Goal: Use online tool/utility: Utilize a website feature to perform a specific function

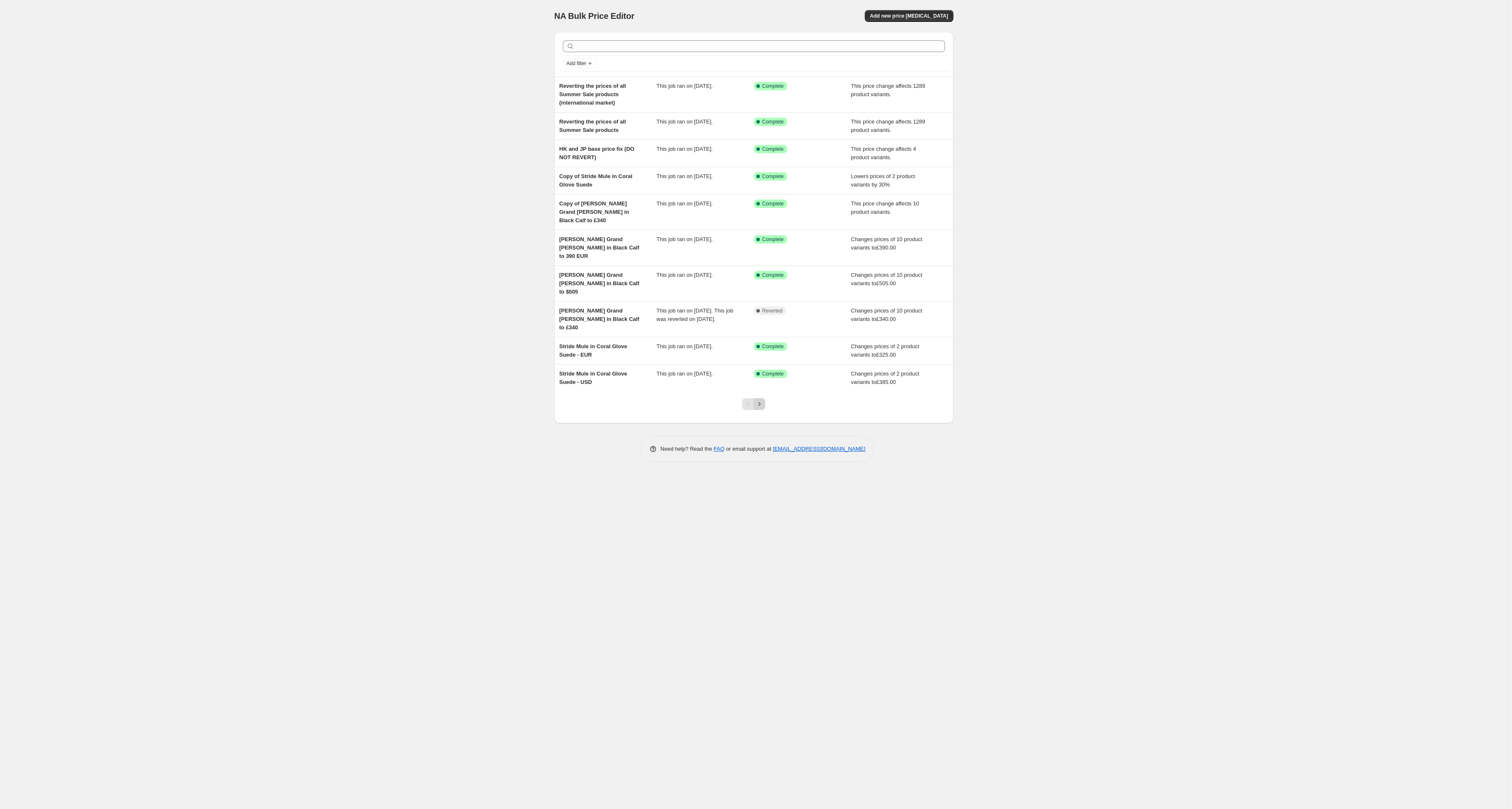
click at [761, 400] on icon "Next" at bounding box center [759, 404] width 9 height 9
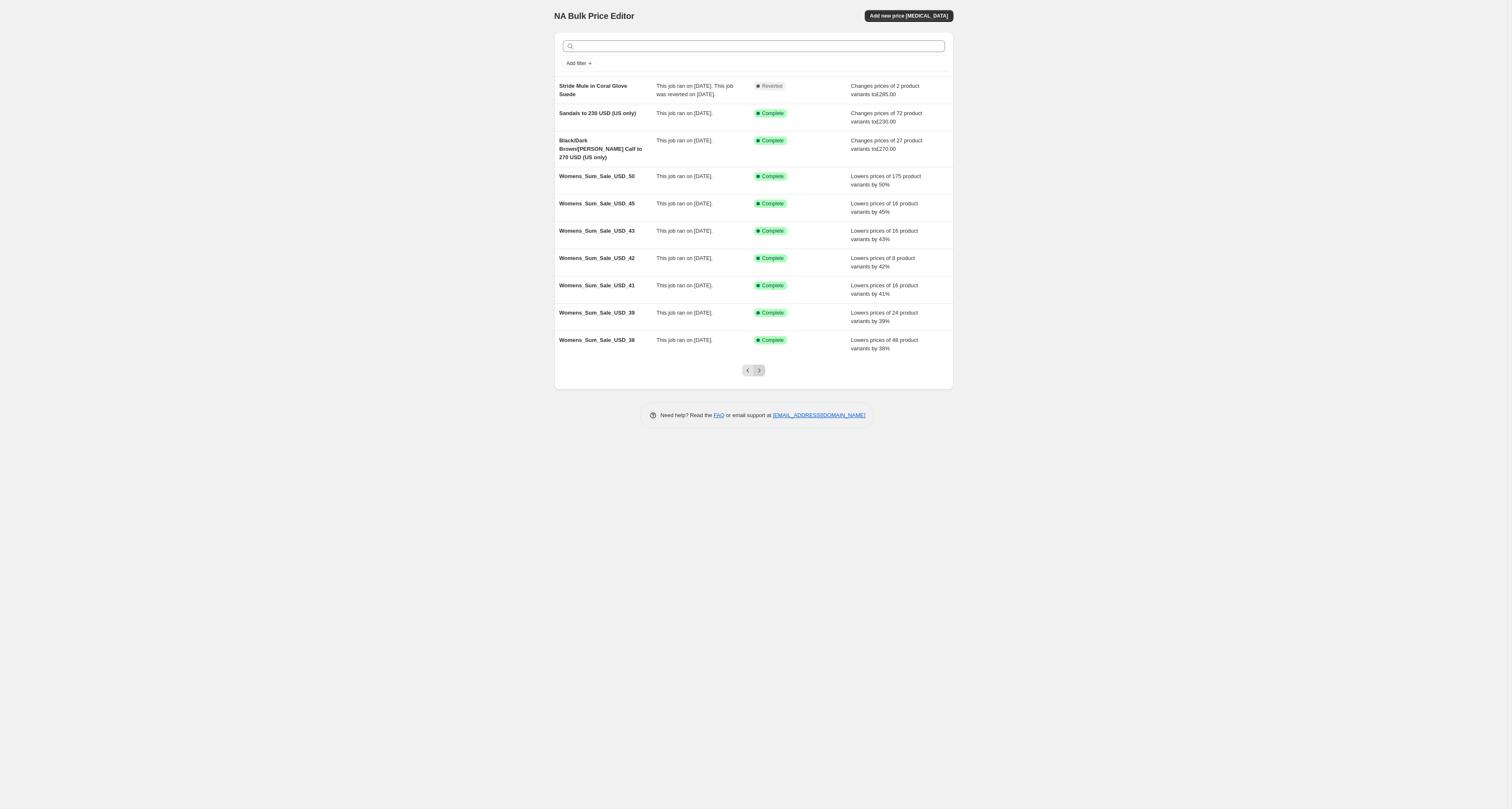
click at [759, 375] on icon "Next" at bounding box center [759, 370] width 9 height 9
click at [918, 21] on button "Add new price [MEDICAL_DATA]" at bounding box center [908, 16] width 88 height 11
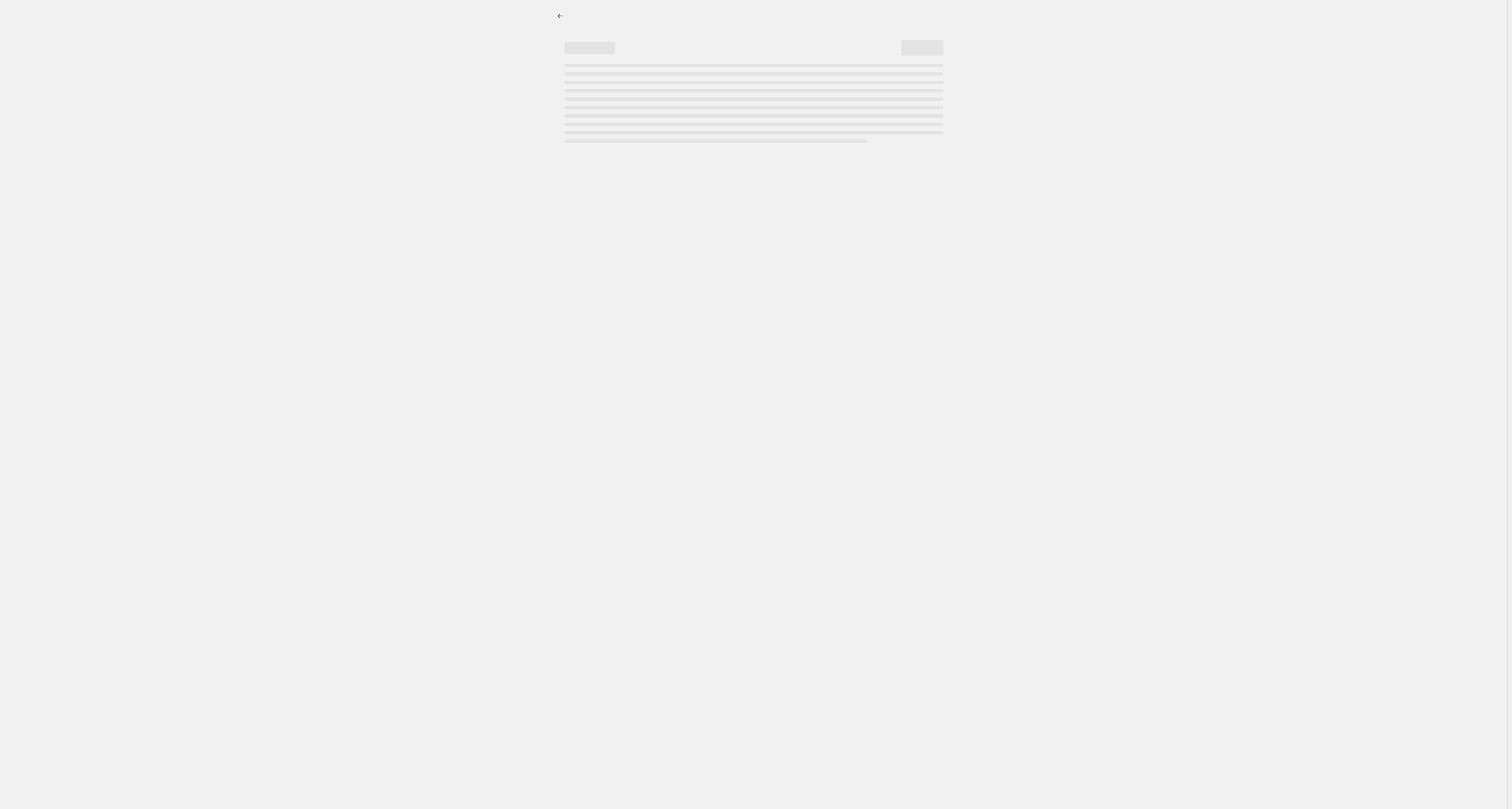
select select "percentage"
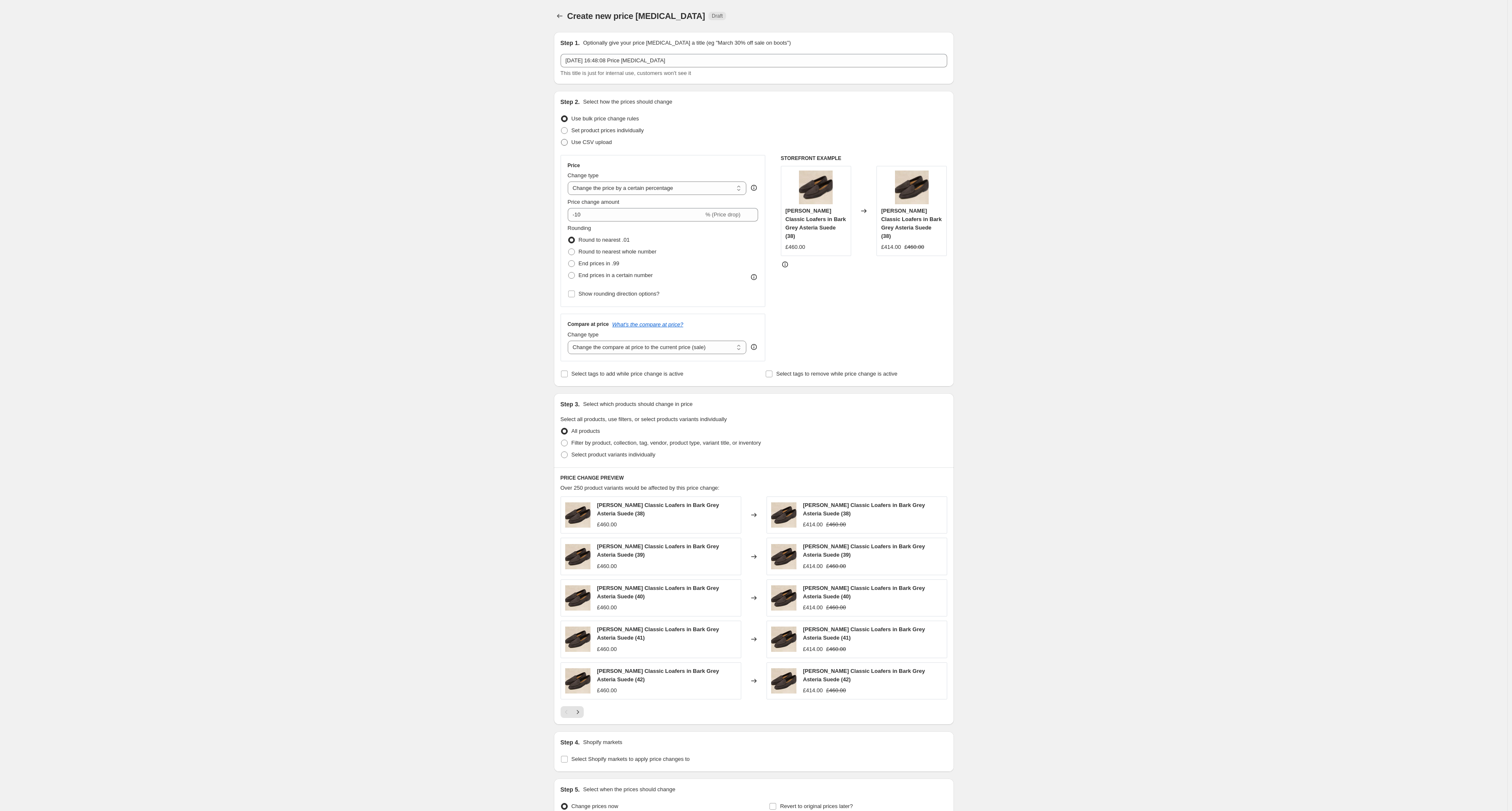
click at [567, 142] on span at bounding box center [564, 142] width 6 height 6
click at [561, 140] on input "Use CSV upload" at bounding box center [561, 139] width 1 height 1
radio input "true"
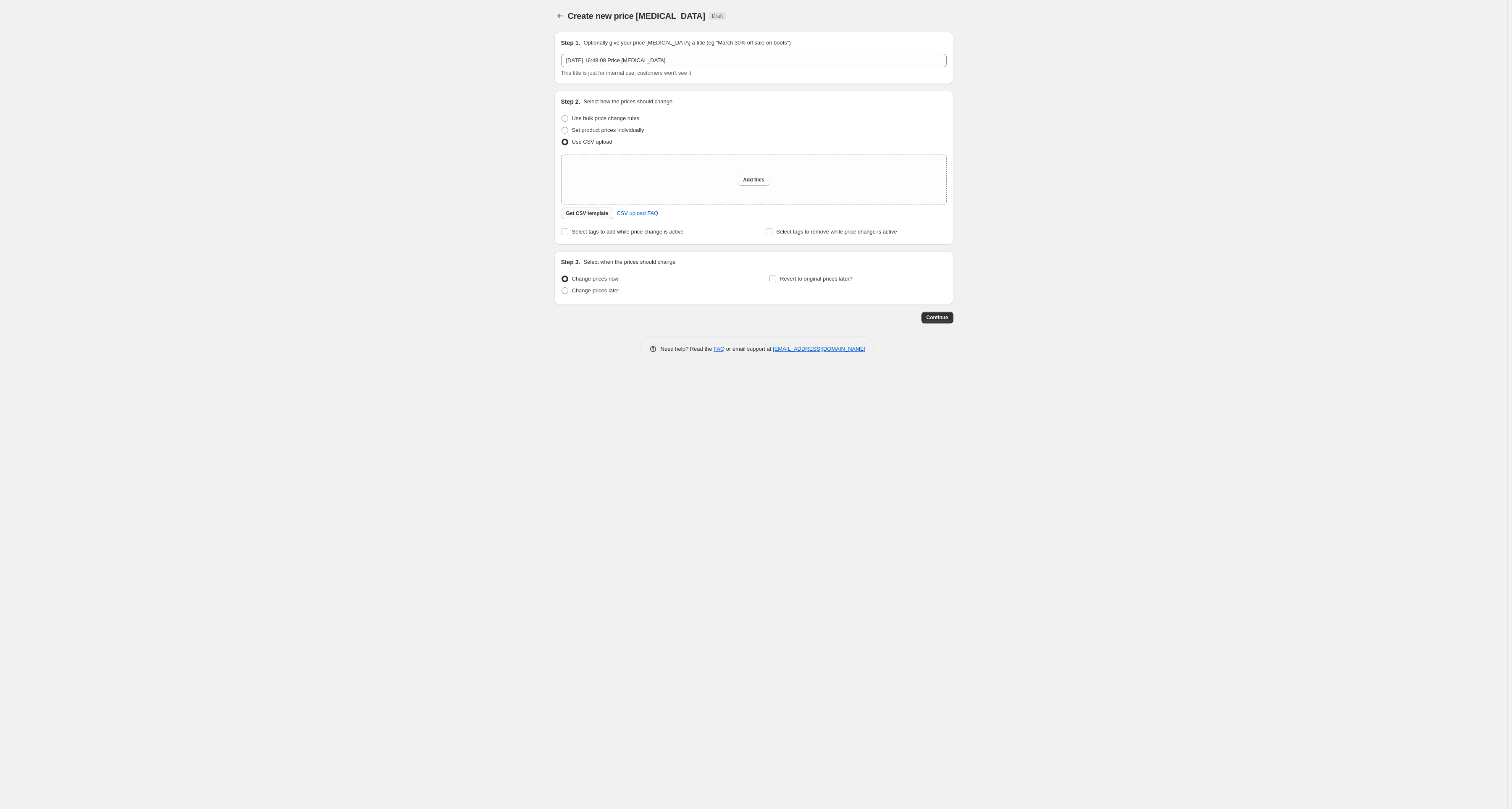
click at [593, 214] on span "Get CSV template" at bounding box center [587, 213] width 42 height 6
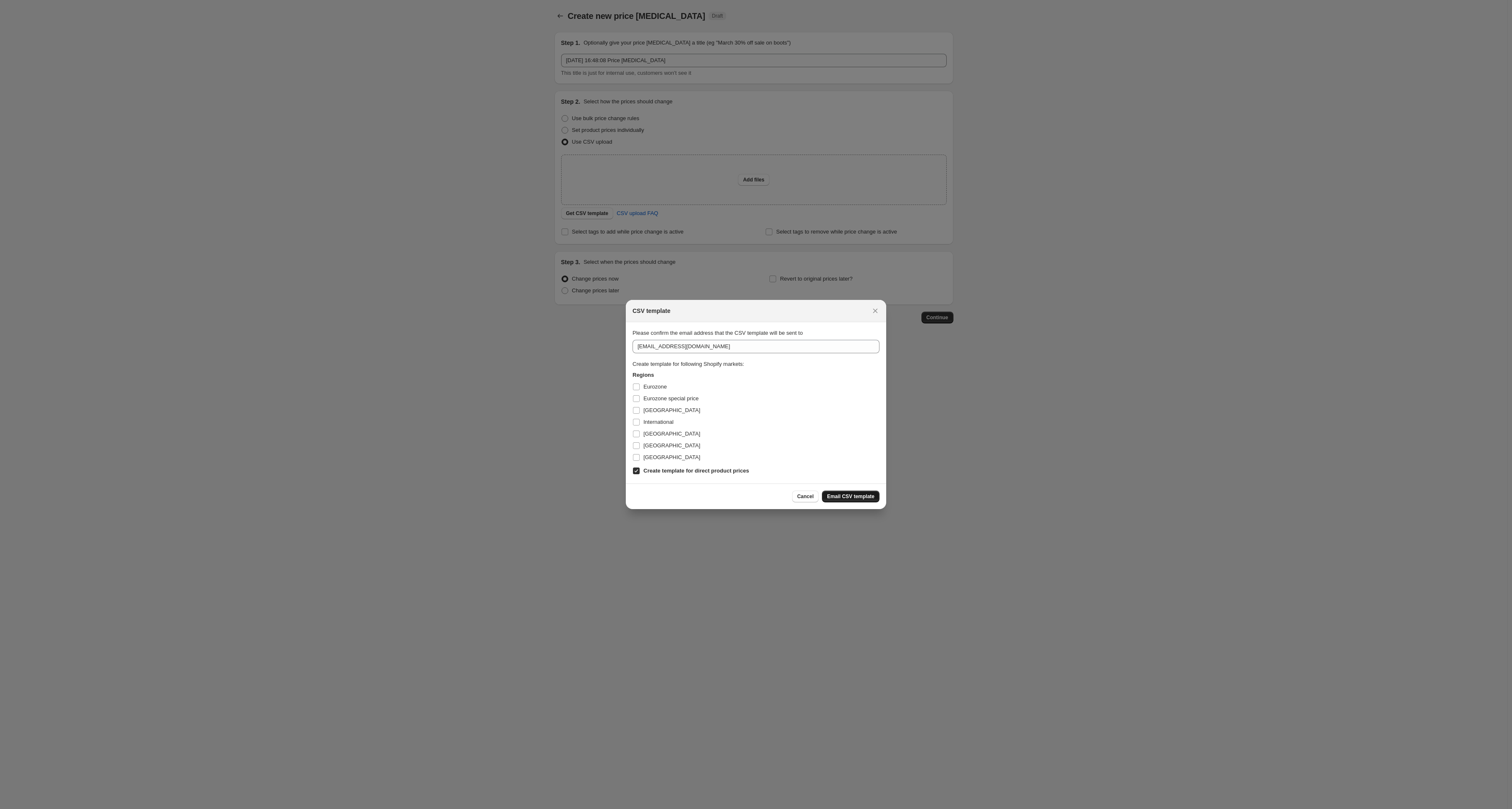
click at [840, 498] on span "Email CSV template" at bounding box center [850, 496] width 47 height 6
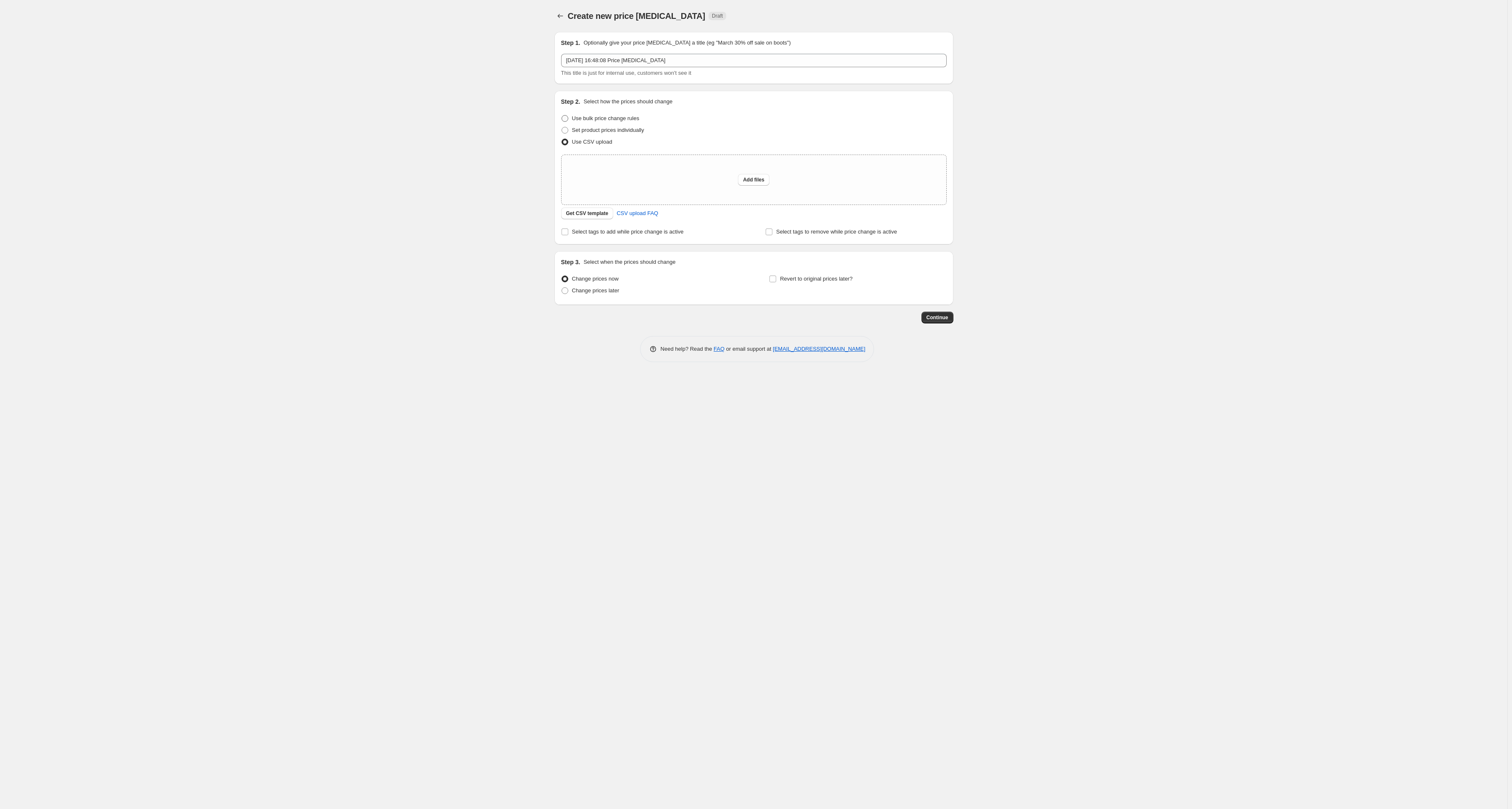
click at [591, 123] on label "Use bulk price change rules" at bounding box center [600, 118] width 78 height 11
click at [562, 116] on input "Use bulk price change rules" at bounding box center [561, 115] width 1 height 1
radio input "true"
select select "percentage"
